Goal: Transaction & Acquisition: Purchase product/service

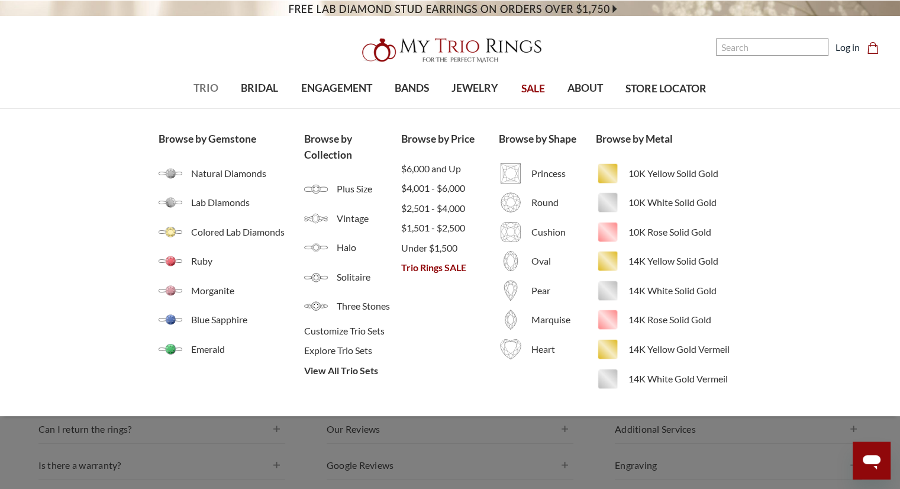
click at [201, 89] on span "TRIO" at bounding box center [205, 87] width 25 height 15
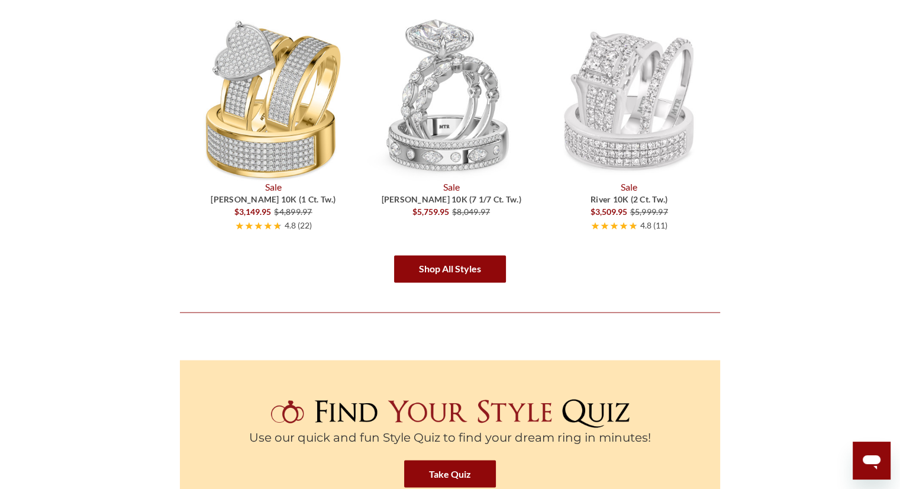
scroll to position [2015, 0]
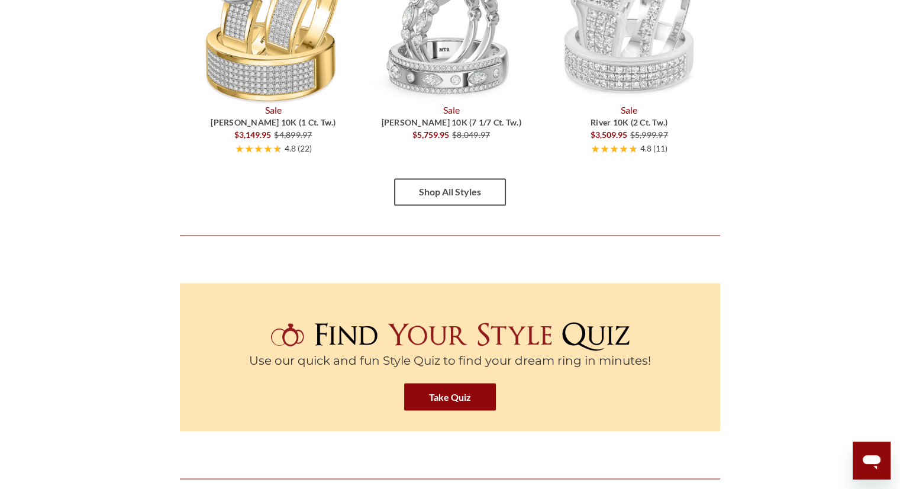
click at [438, 190] on link "Shop All Styles" at bounding box center [450, 191] width 112 height 27
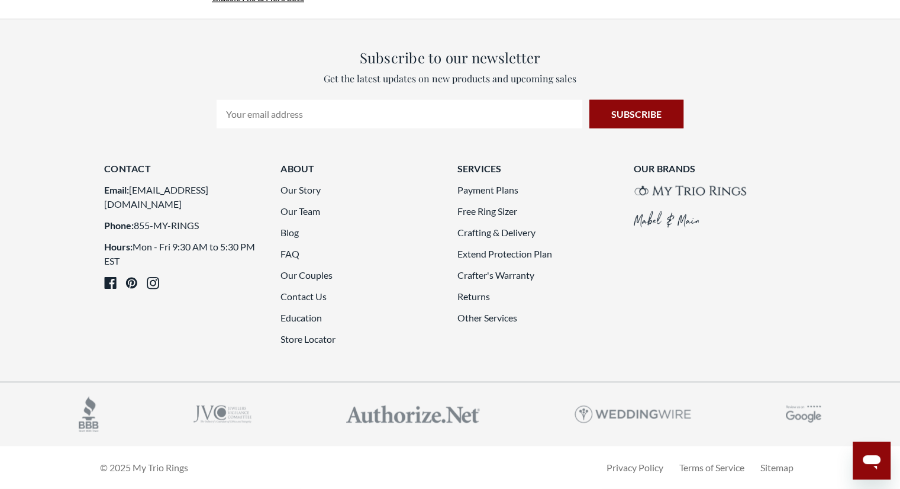
scroll to position [3432, 0]
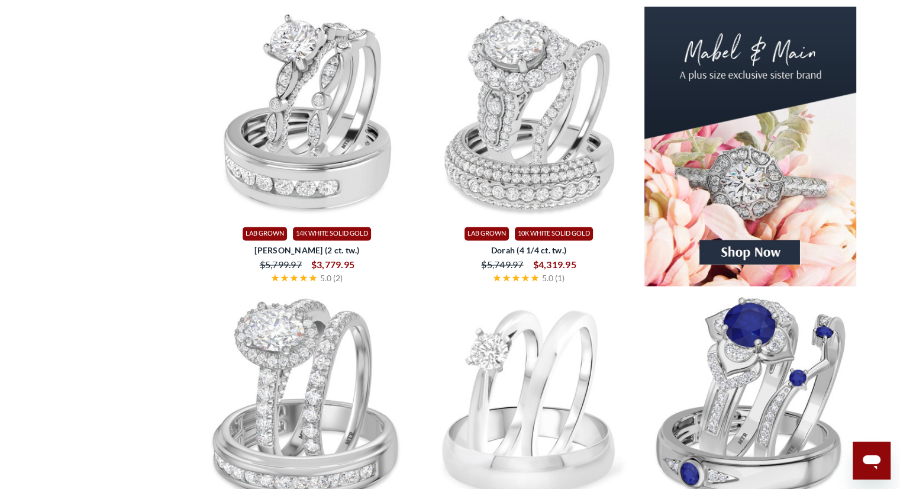
scroll to position [1978, 0]
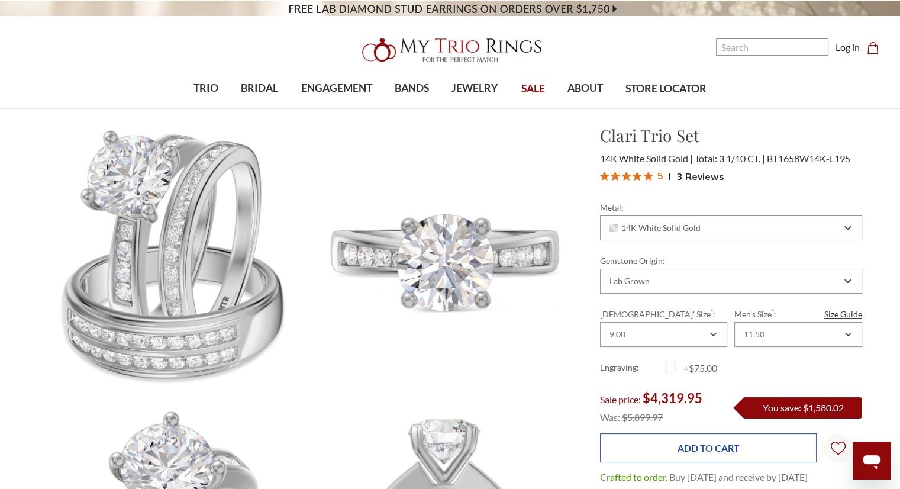
click at [693, 451] on input "Add to Cart" at bounding box center [708, 447] width 217 height 29
type input "Add to Cart"
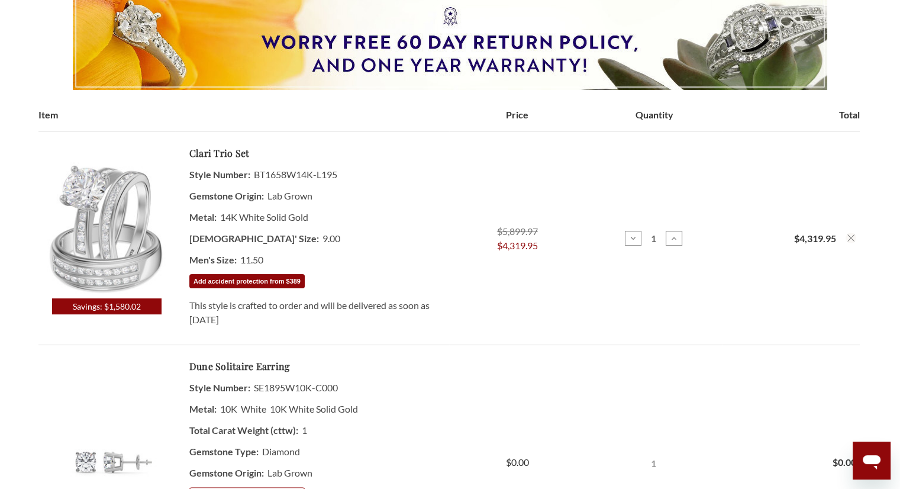
click at [218, 282] on button "Add accident protection from $389" at bounding box center [246, 281] width 115 height 14
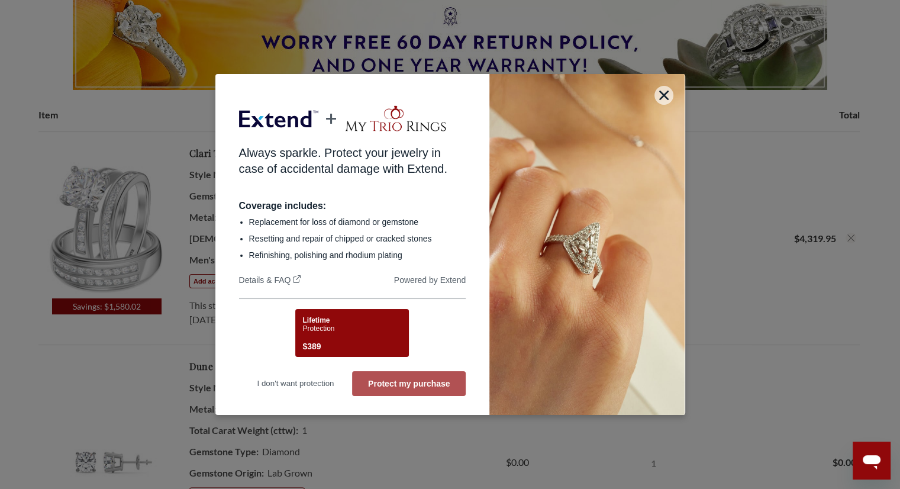
click at [388, 382] on button "Protect my purchase" at bounding box center [409, 383] width 114 height 25
